Goal: Task Accomplishment & Management: Use online tool/utility

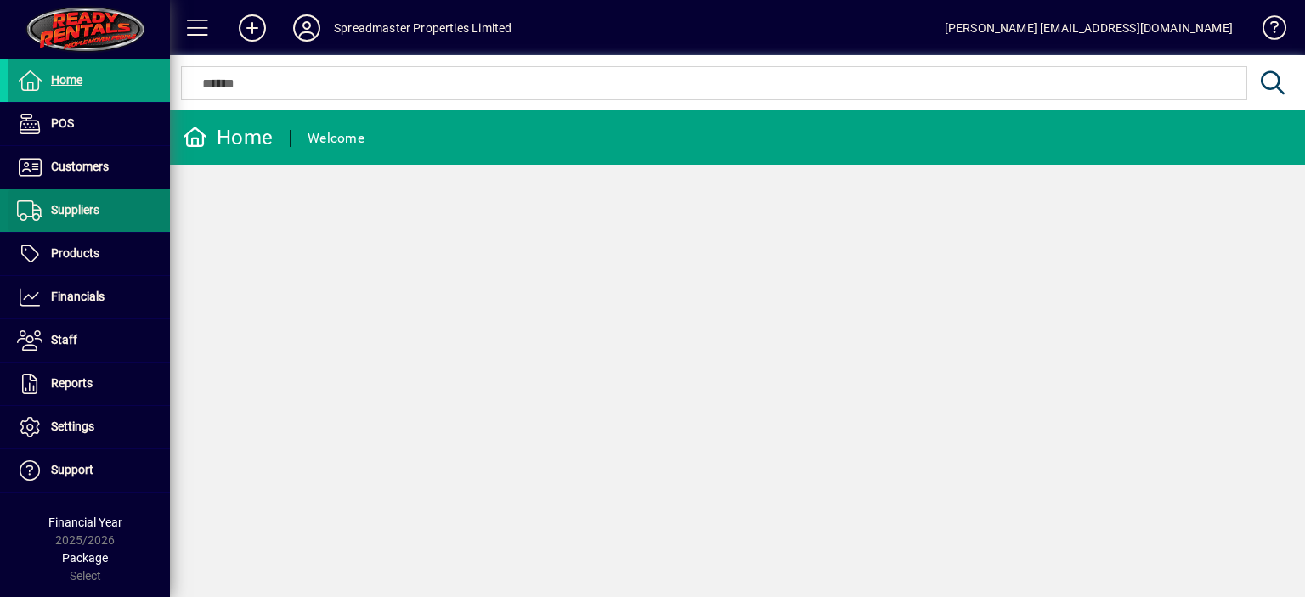
click at [92, 207] on span "Suppliers" at bounding box center [75, 210] width 48 height 14
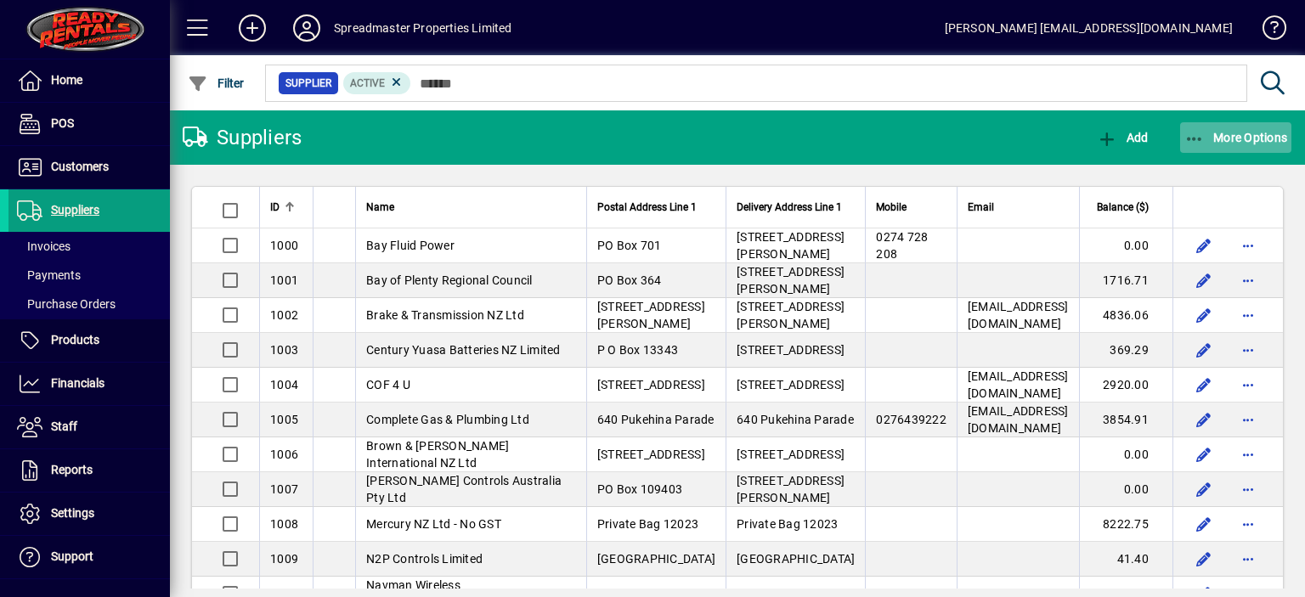
click at [1236, 139] on span "More Options" at bounding box center [1236, 138] width 104 height 14
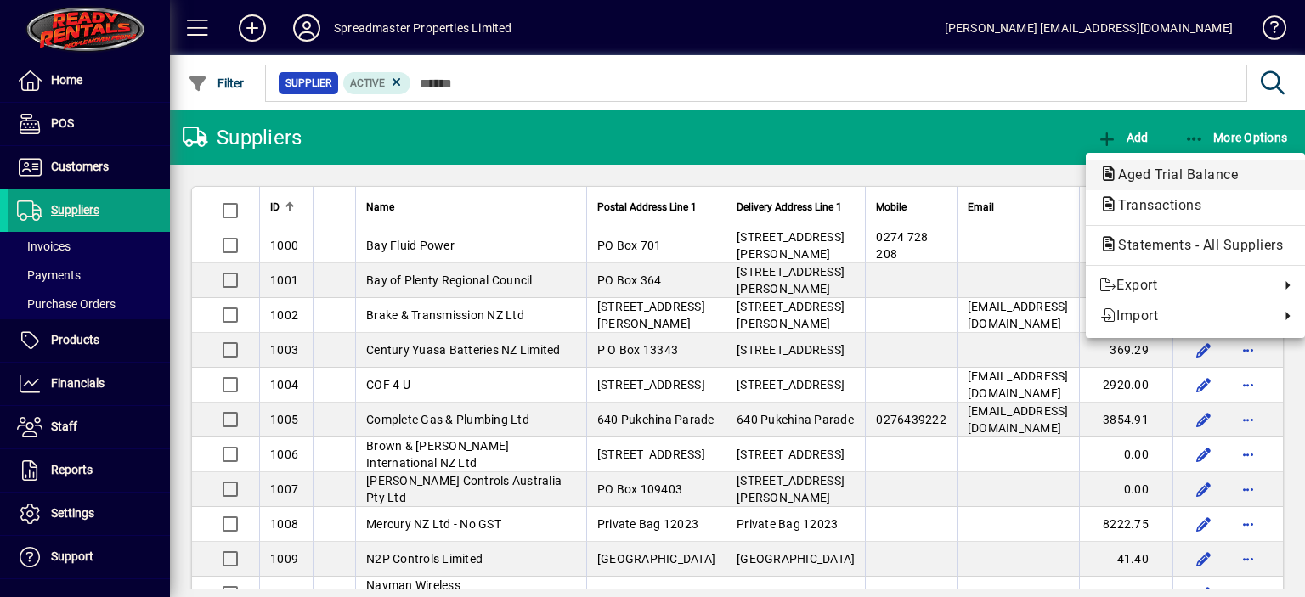
click at [1144, 178] on span "Aged Trial Balance" at bounding box center [1172, 174] width 147 height 16
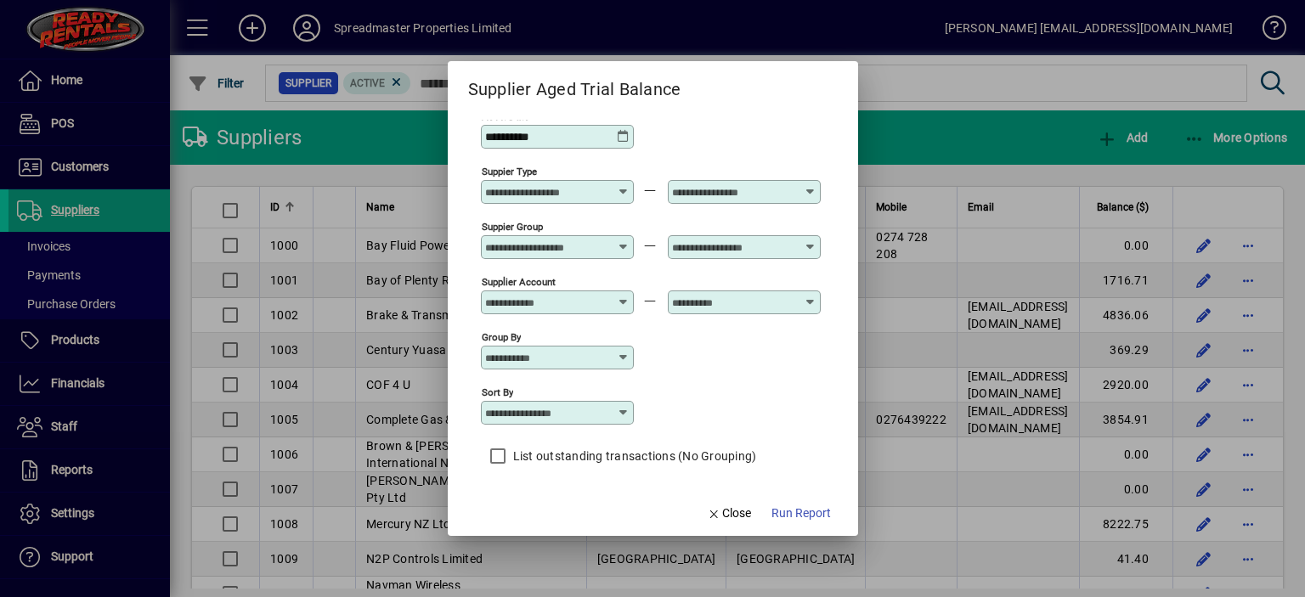
scroll to position [14, 0]
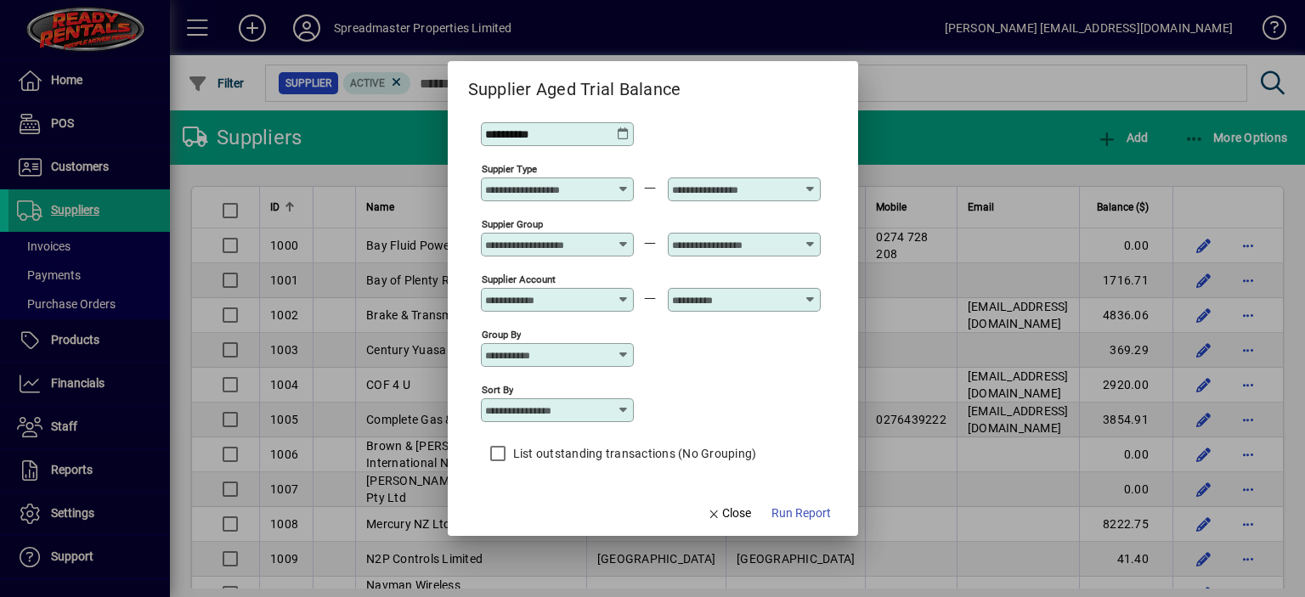
click at [622, 407] on icon at bounding box center [624, 410] width 14 height 14
click at [559, 516] on div "Supplier Name" at bounding box center [534, 514] width 82 height 18
type input "**********"
click at [781, 512] on span "Run Report" at bounding box center [800, 514] width 59 height 18
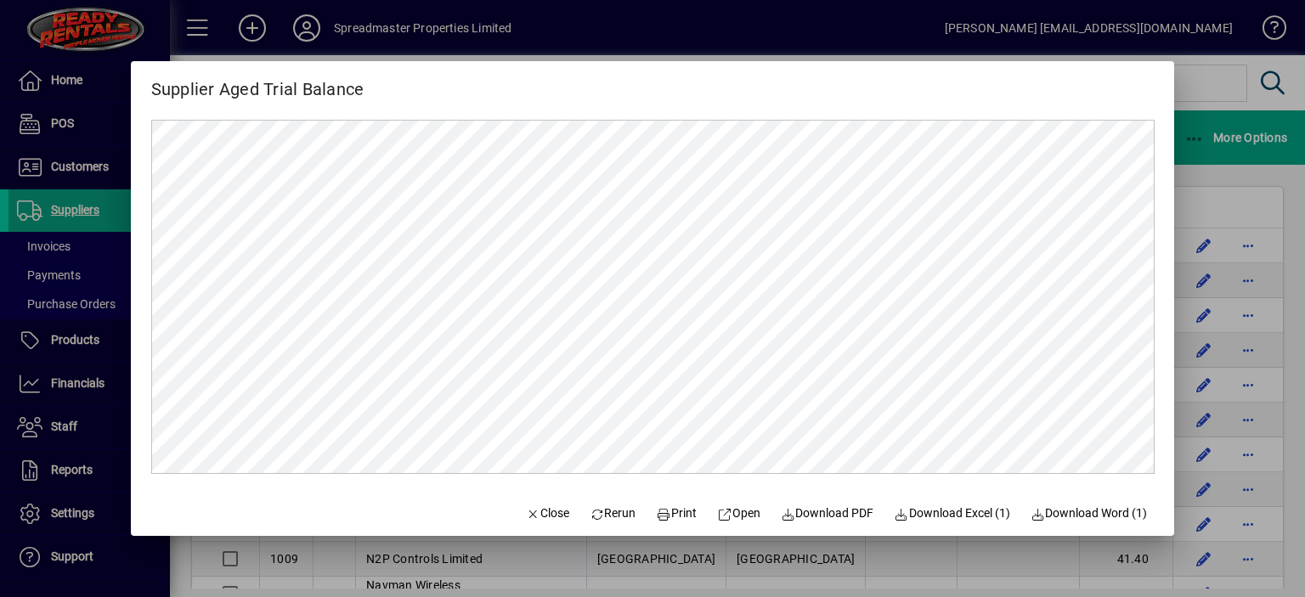
scroll to position [0, 0]
click at [540, 515] on span "Close" at bounding box center [547, 514] width 44 height 18
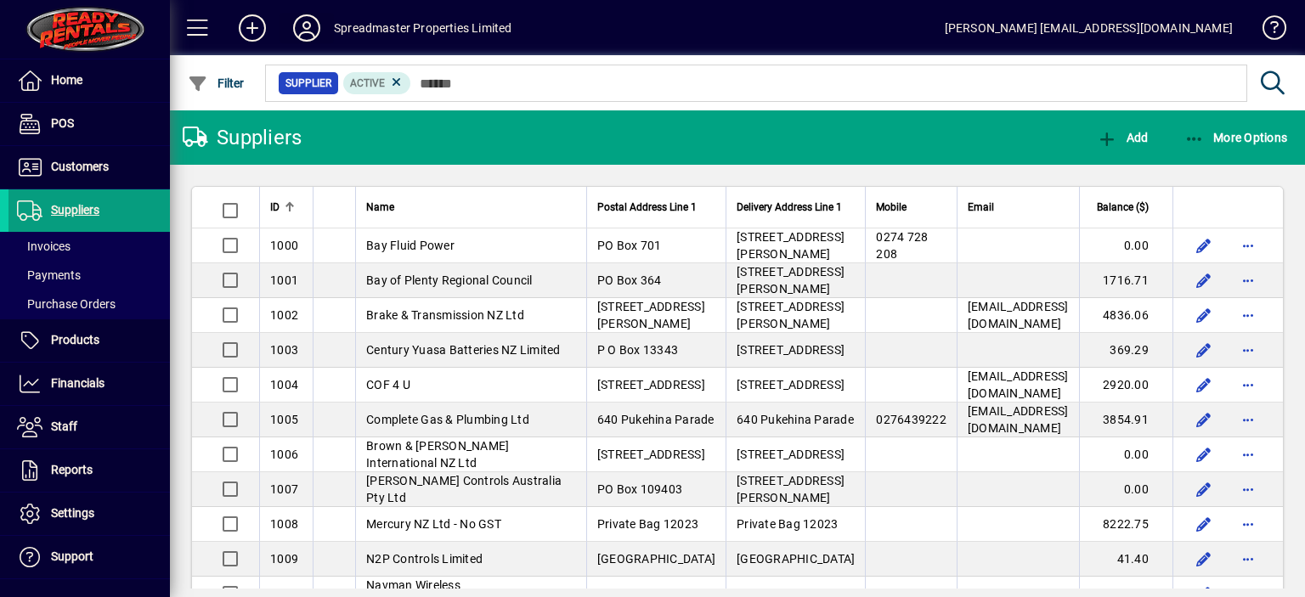
click at [307, 27] on icon at bounding box center [307, 27] width 34 height 27
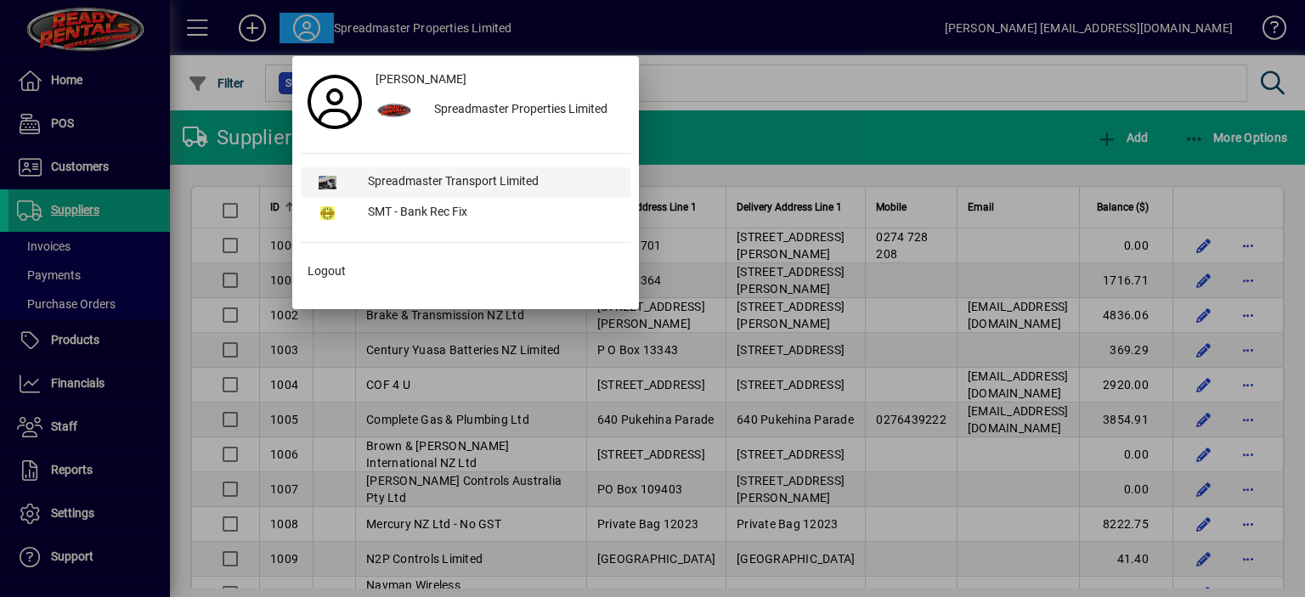
click at [401, 183] on div "Spreadmaster Transport Limited" at bounding box center [492, 182] width 276 height 31
